Goal: Task Accomplishment & Management: Manage account settings

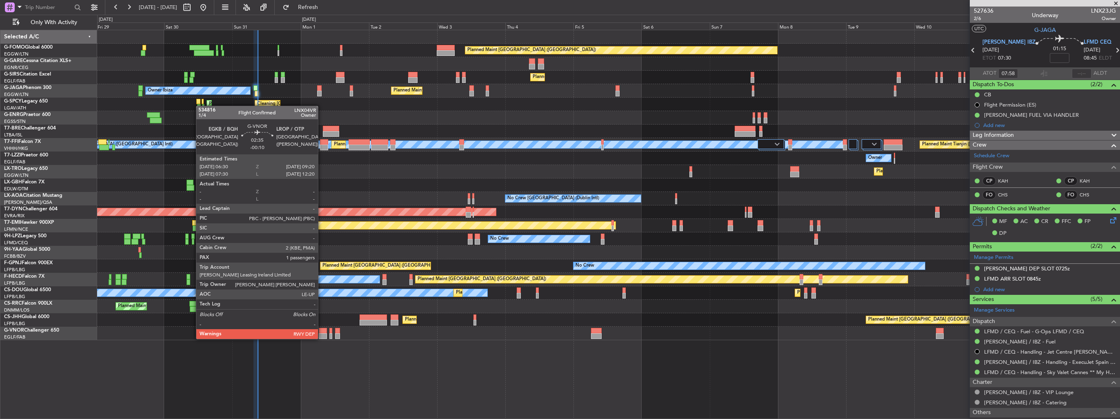
click at [322, 331] on div at bounding box center [323, 331] width 8 height 6
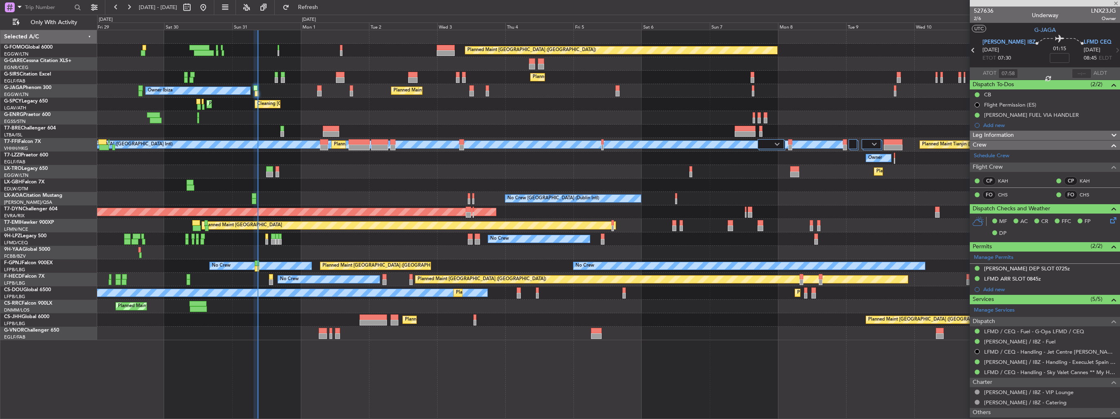
type input "-00:10"
type input "1"
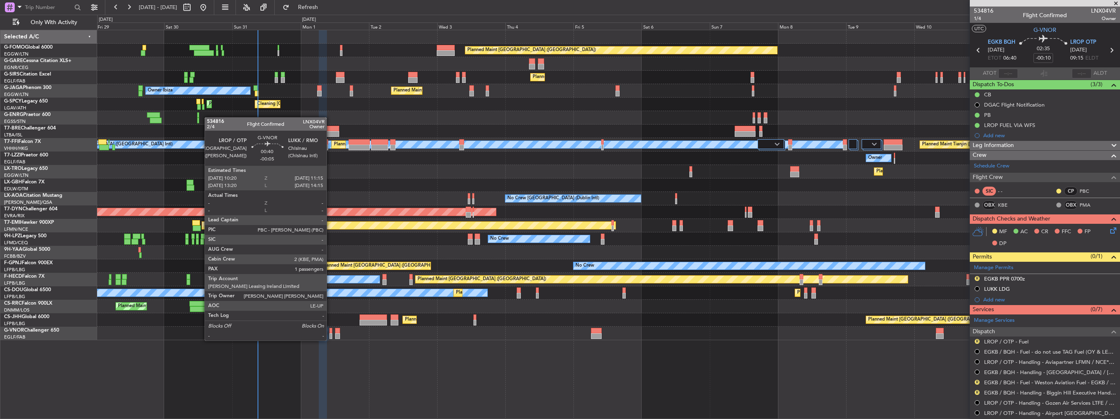
click at [330, 332] on div at bounding box center [330, 331] width 3 height 6
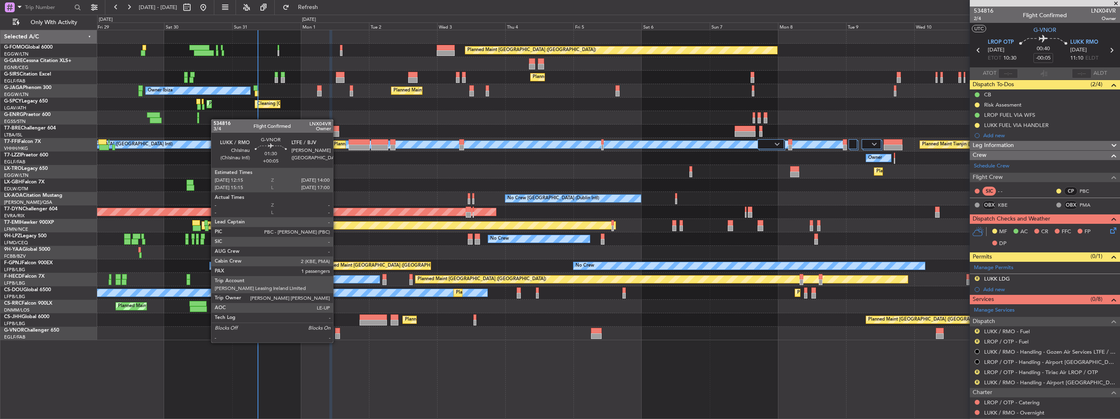
click at [337, 334] on div at bounding box center [337, 336] width 5 height 6
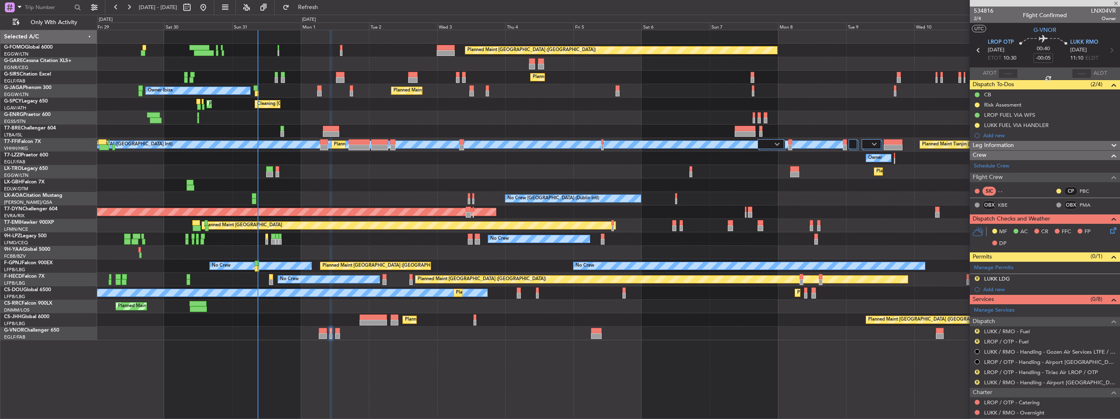
type input "+00:05"
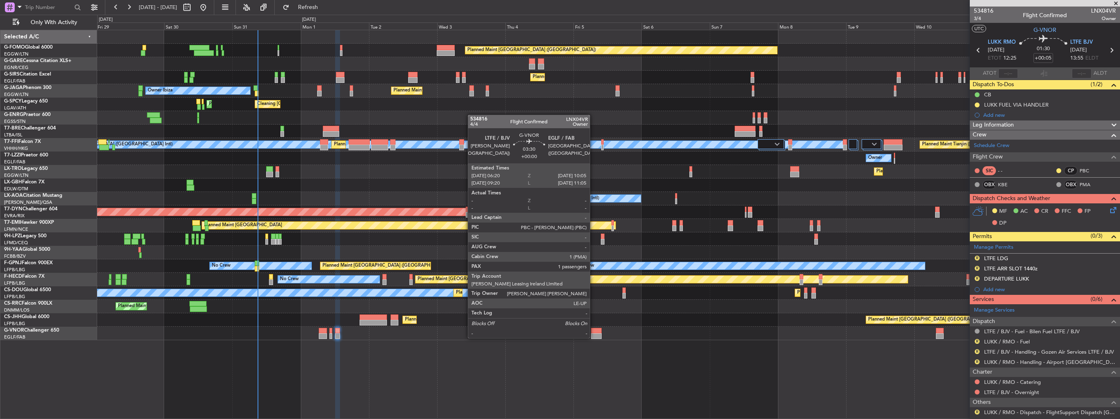
click at [593, 330] on div at bounding box center [596, 331] width 11 height 6
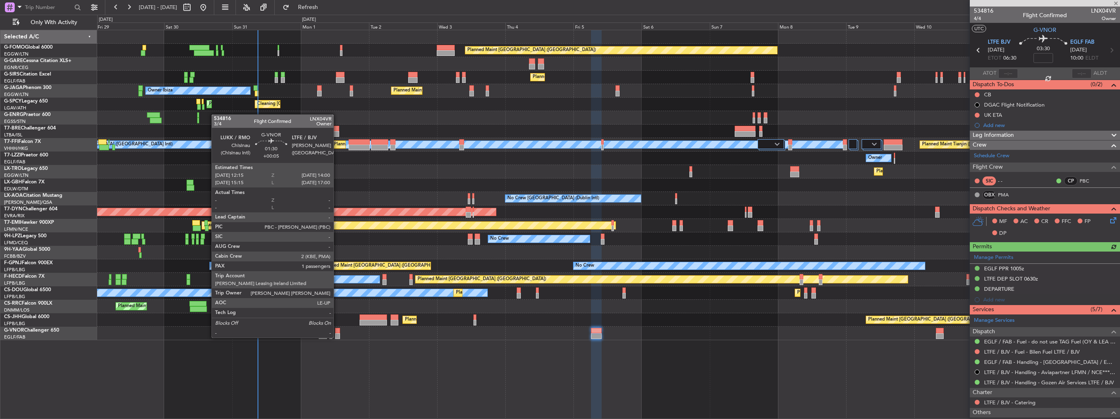
click at [337, 329] on div at bounding box center [337, 331] width 5 height 6
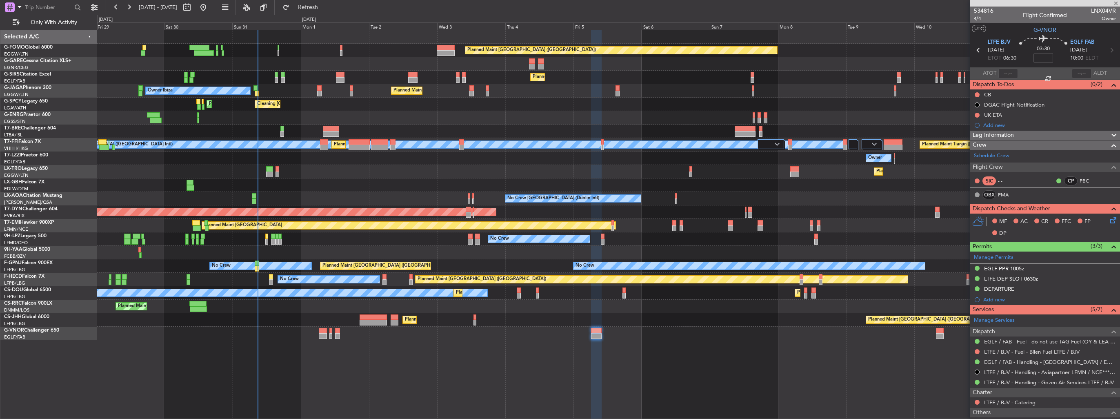
type input "+00:05"
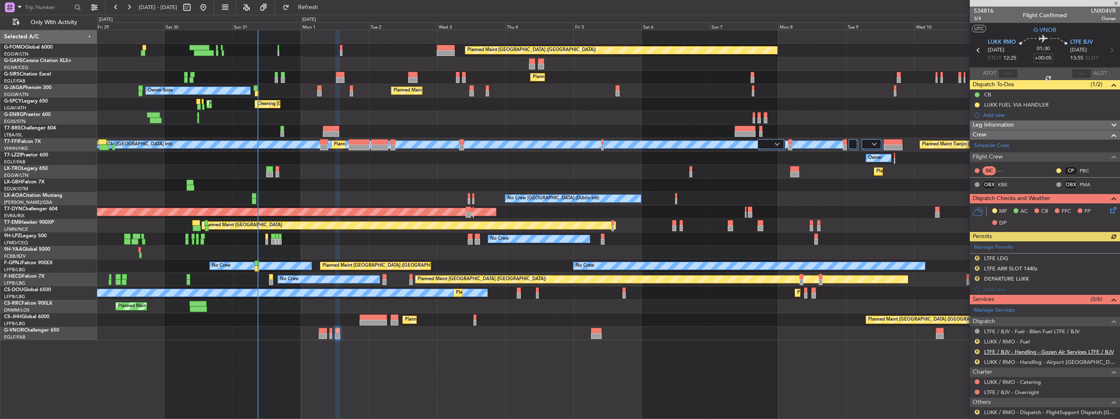
click at [1059, 349] on link "LTFE / BJV - Handling - Gozen Air Services LTFE / BJV" at bounding box center [1049, 351] width 130 height 7
click at [1110, 265] on img at bounding box center [1113, 268] width 6 height 7
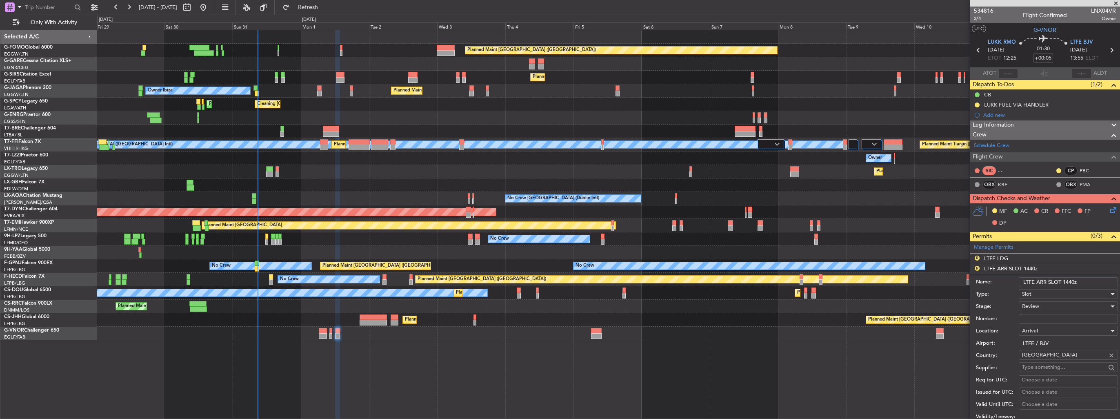
click at [1073, 280] on input "LTFE ARR SLOT 1440z" at bounding box center [1068, 282] width 99 height 10
type input "LTFE ARR SLOT 1400z"
click at [1028, 305] on span "Review" at bounding box center [1030, 305] width 17 height 7
click at [1050, 359] on span "Requested" at bounding box center [1065, 359] width 86 height 12
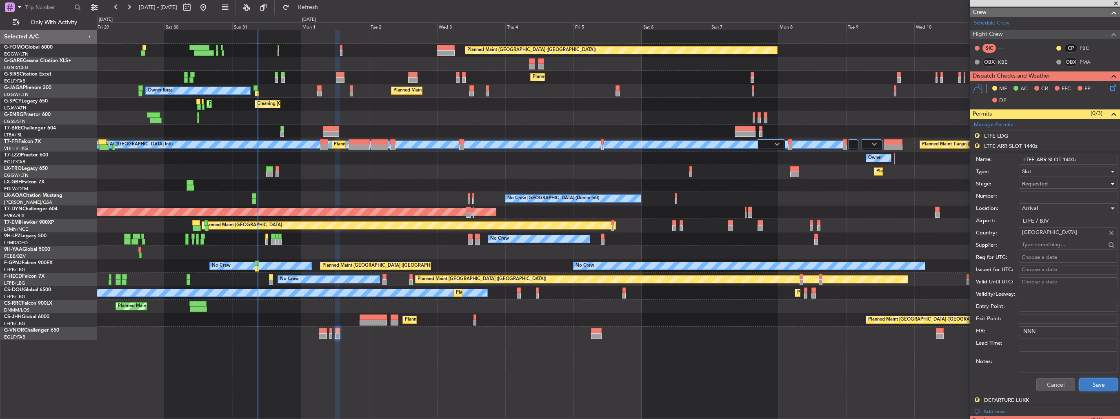
click at [1092, 381] on button "Save" at bounding box center [1098, 384] width 39 height 13
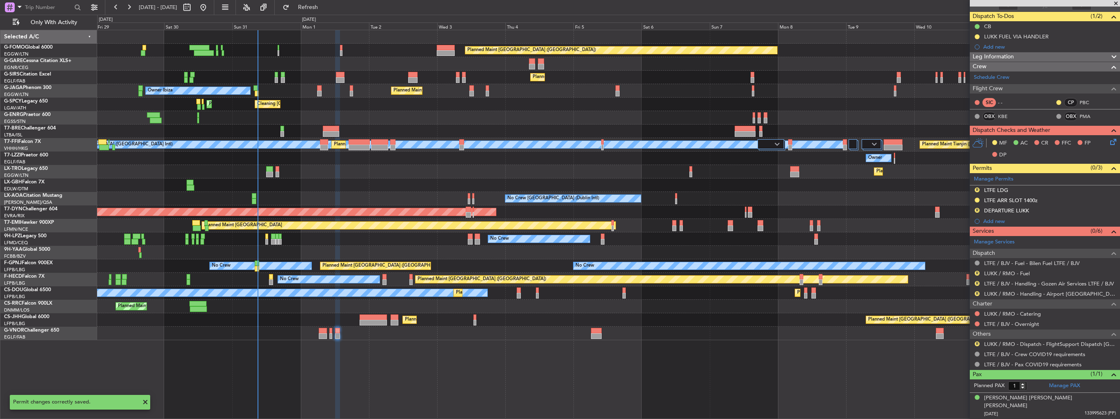
scroll to position [59, 0]
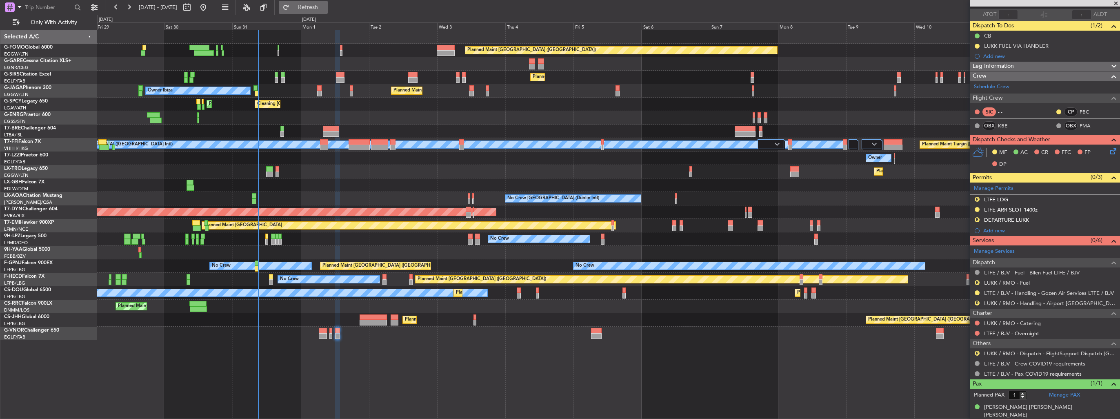
click at [318, 4] on span "Refresh" at bounding box center [308, 7] width 34 height 6
click at [1017, 301] on link "LUKK / RMO - Handling - Airport [GEOGRAPHIC_DATA] LUKK / KIV" at bounding box center [1050, 303] width 132 height 7
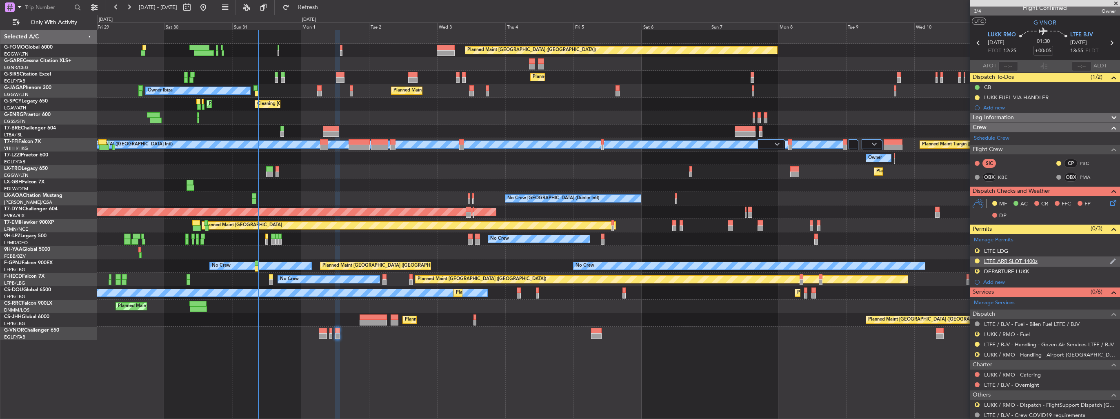
scroll to position [0, 0]
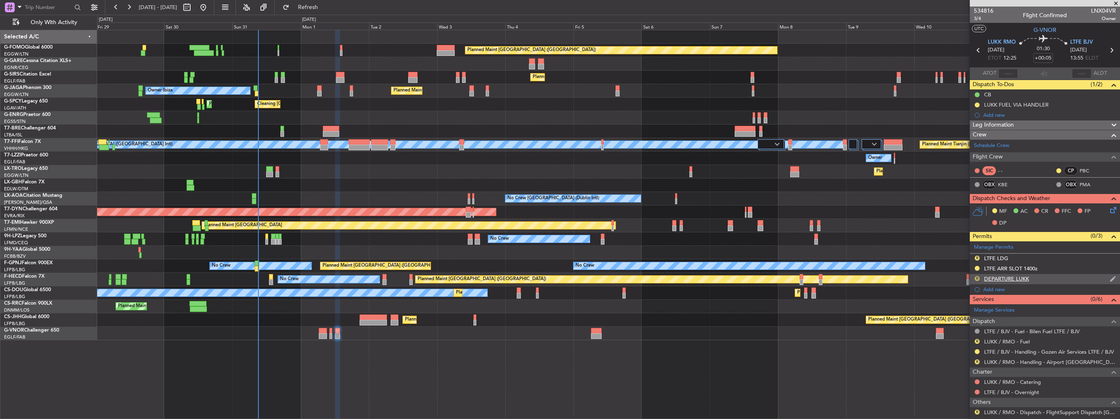
click at [976, 278] on button "R" at bounding box center [977, 278] width 5 height 5
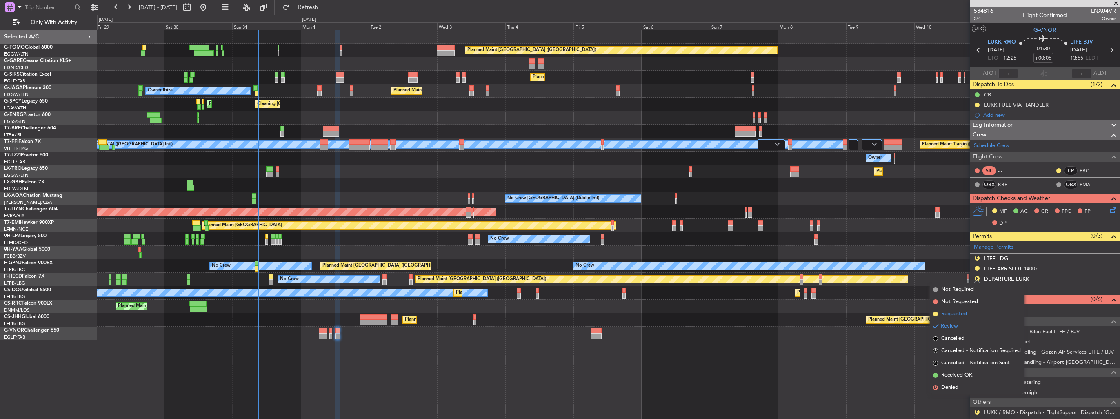
click at [953, 312] on span "Requested" at bounding box center [954, 314] width 26 height 8
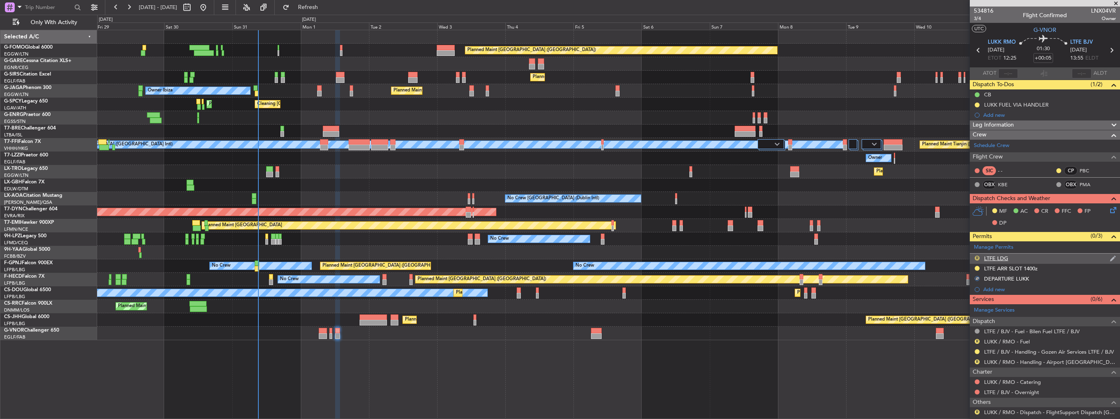
click at [976, 255] on button "R" at bounding box center [977, 257] width 5 height 5
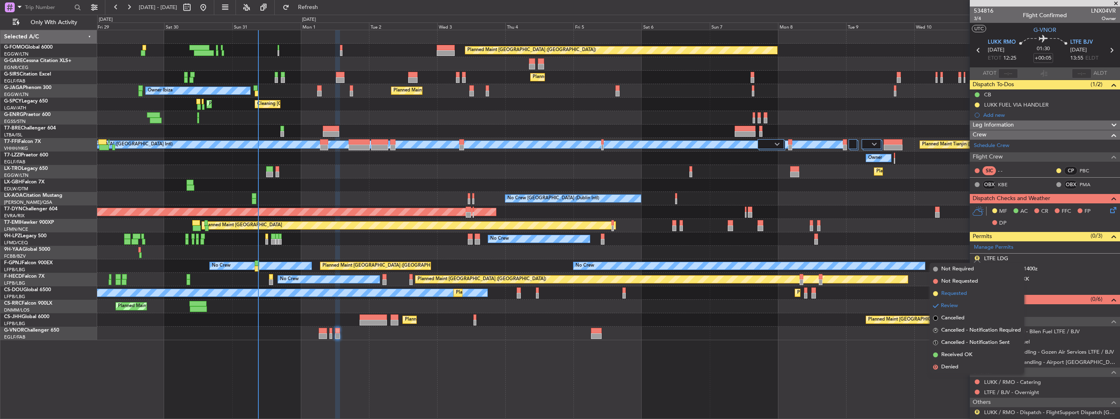
click at [958, 293] on span "Requested" at bounding box center [954, 293] width 26 height 8
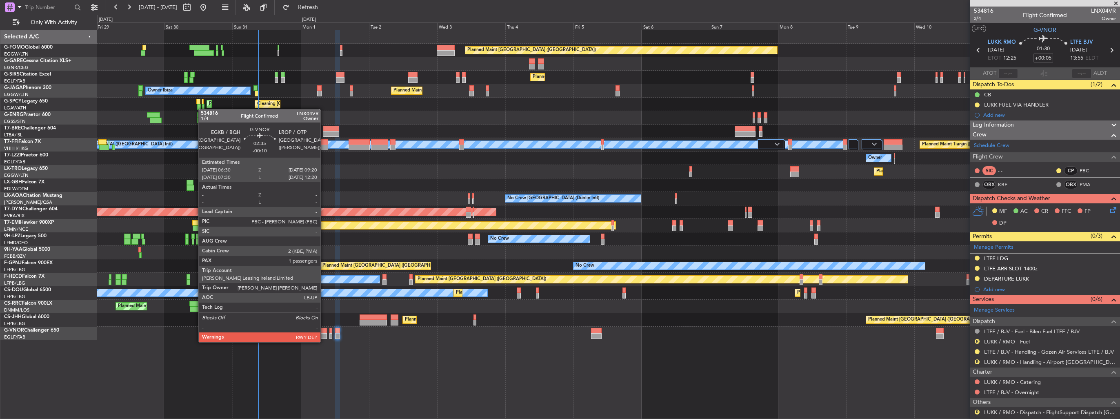
click at [324, 334] on div at bounding box center [323, 336] width 8 height 6
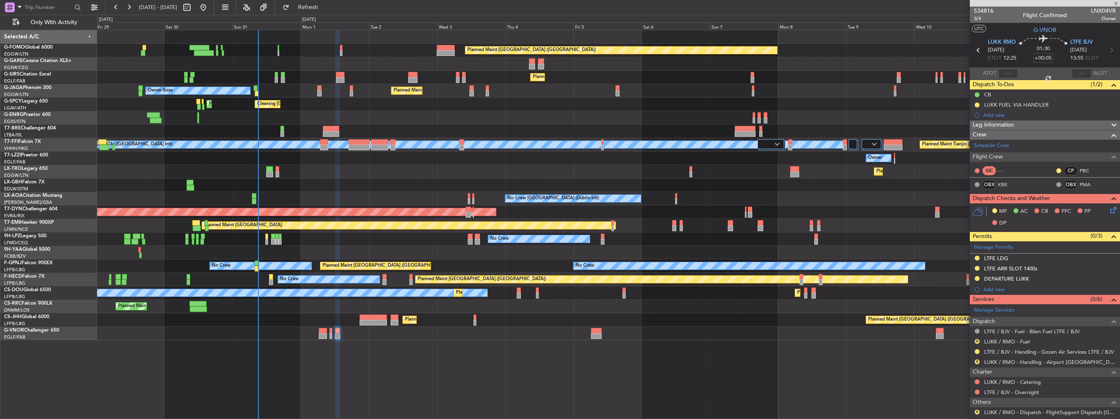
type input "-00:10"
